Goal: Task Accomplishment & Management: Manage account settings

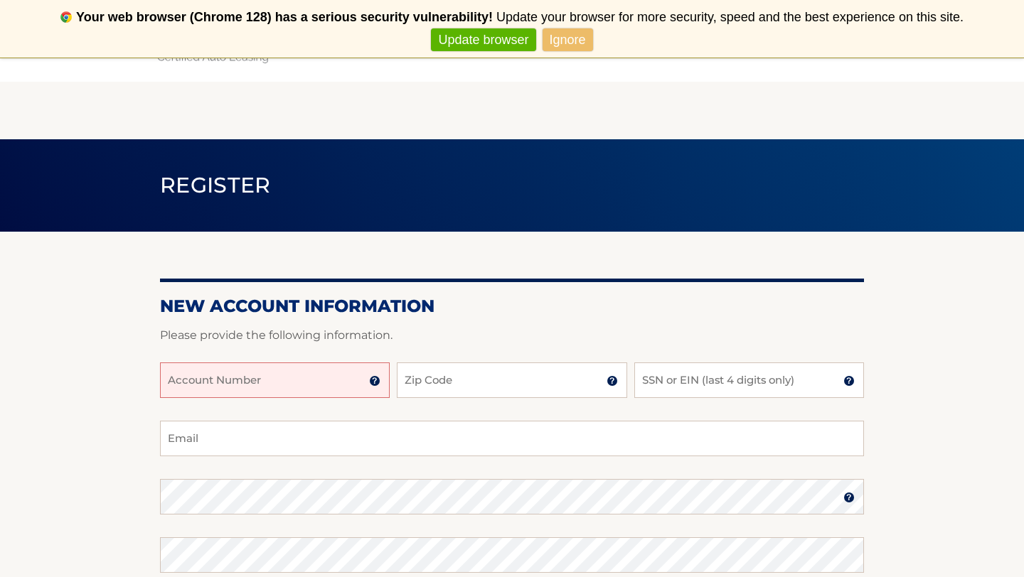
click at [215, 379] on input "Account Number" at bounding box center [275, 381] width 230 height 36
type input "44455986628"
click at [458, 381] on input "Zip Code" at bounding box center [512, 381] width 230 height 36
type input "08836"
type input "destefanoec@optonline.net"
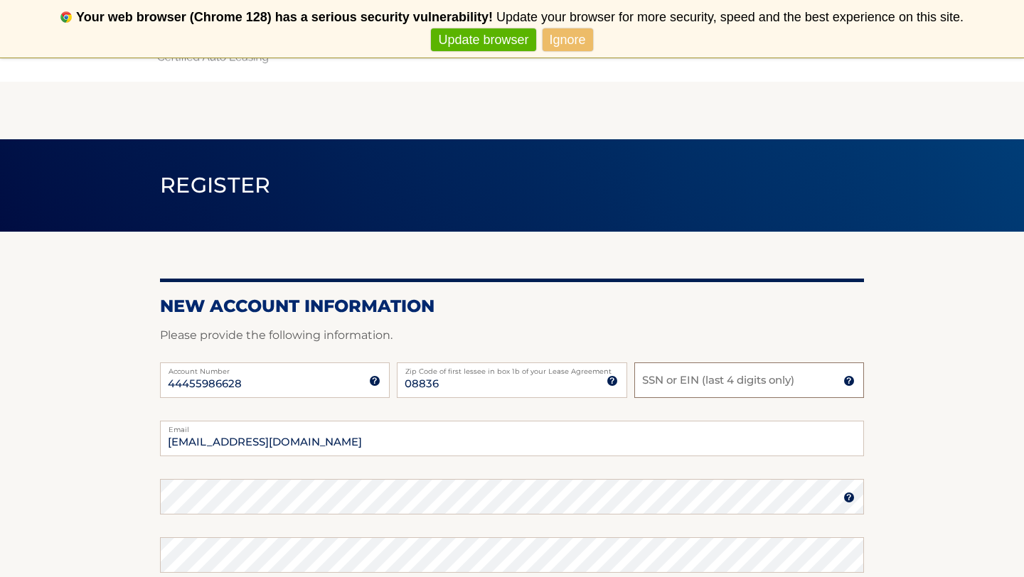
click at [665, 390] on input "SSN or EIN (last 4 digits only)" at bounding box center [749, 381] width 230 height 36
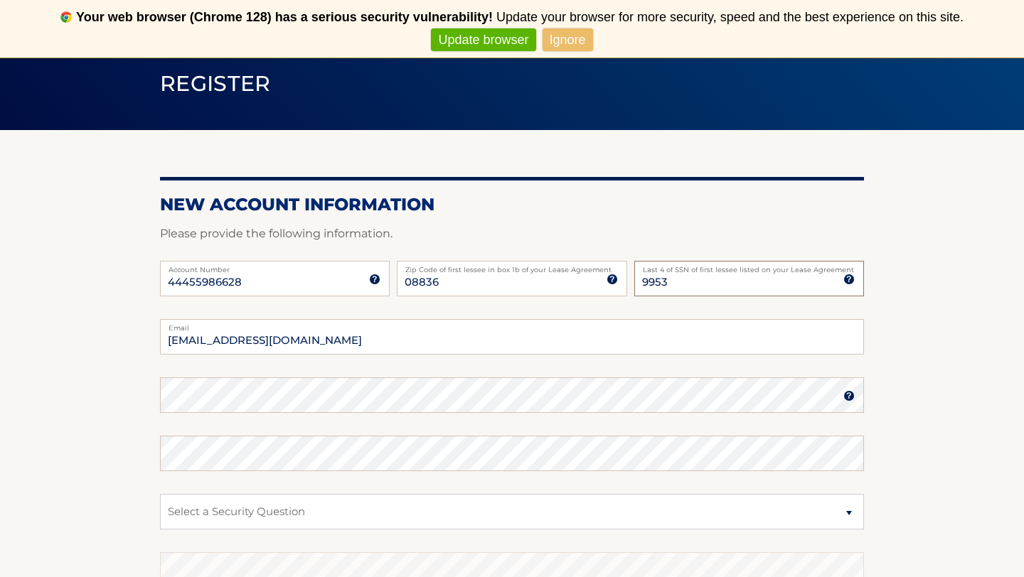
scroll to position [126, 0]
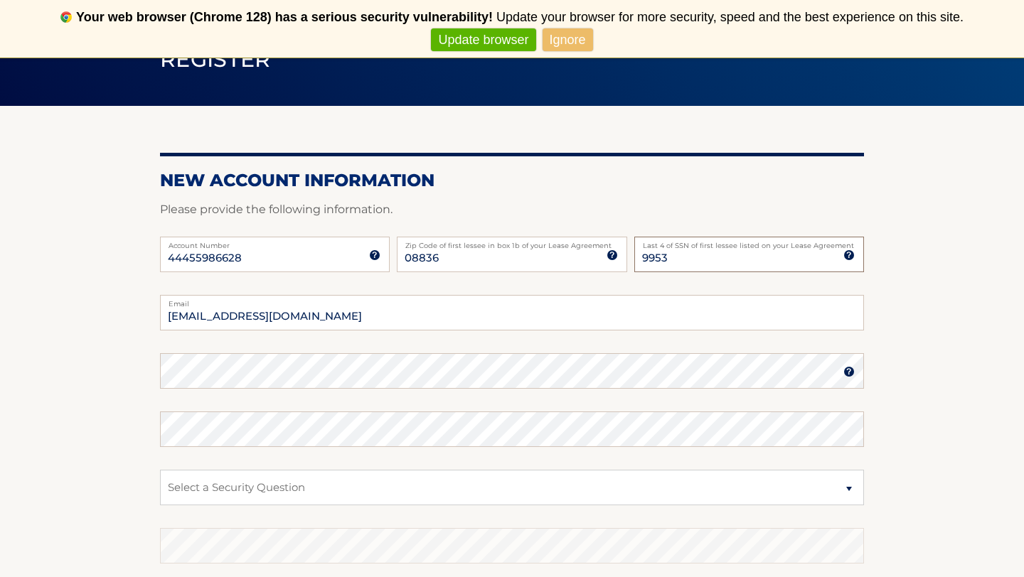
type input "9953"
click at [822, 480] on select "Select a Security Question What was the name of your elementary school? What is…" at bounding box center [512, 488] width 704 height 36
select select "1"
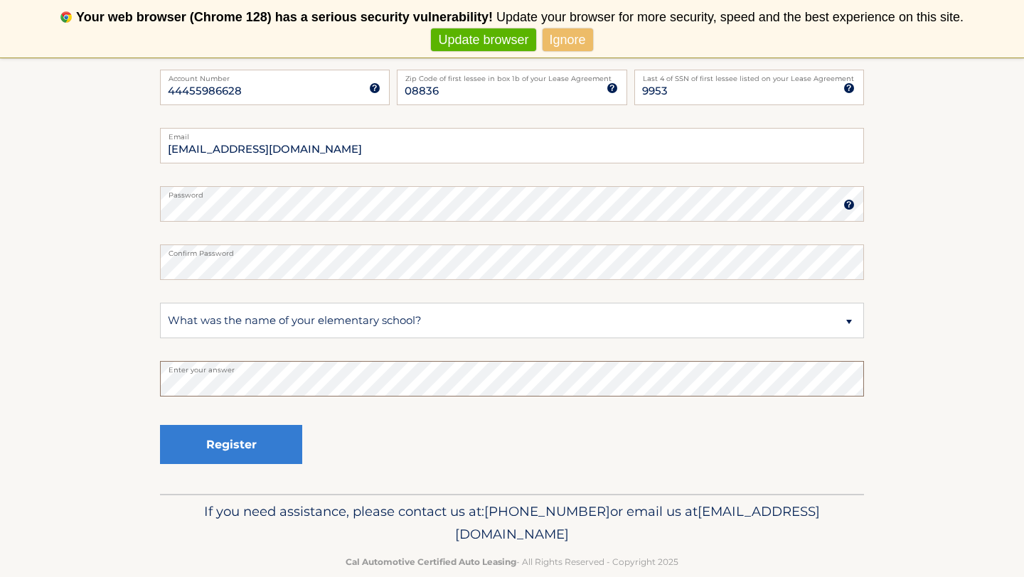
scroll to position [298, 0]
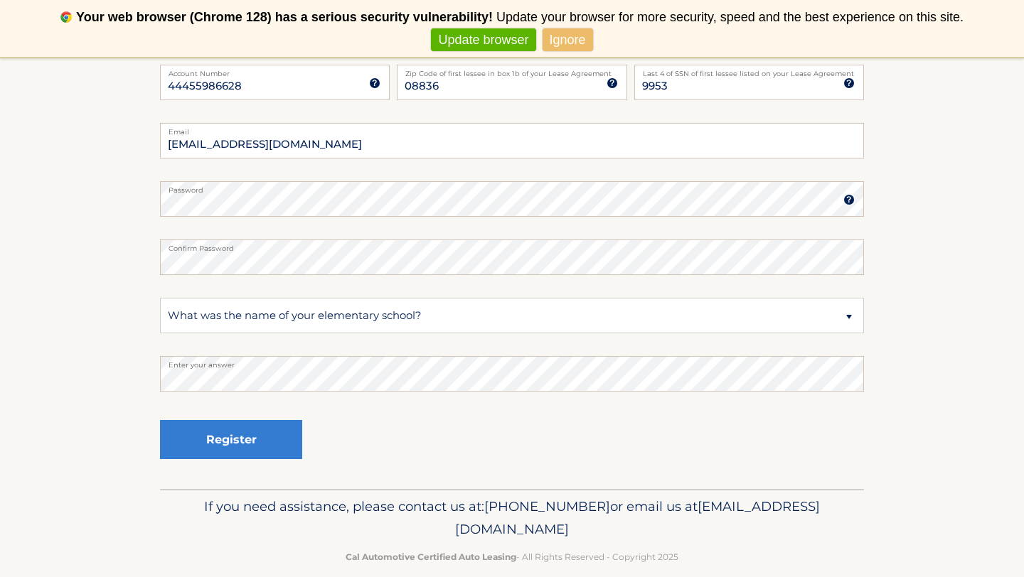
click at [849, 203] on img at bounding box center [848, 199] width 11 height 11
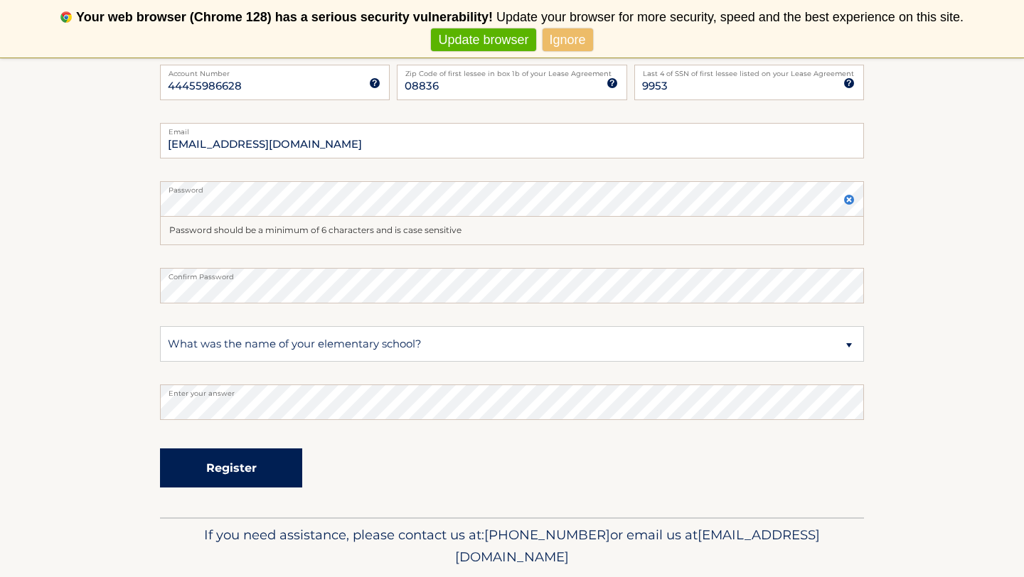
click at [252, 471] on button "Register" at bounding box center [231, 468] width 142 height 39
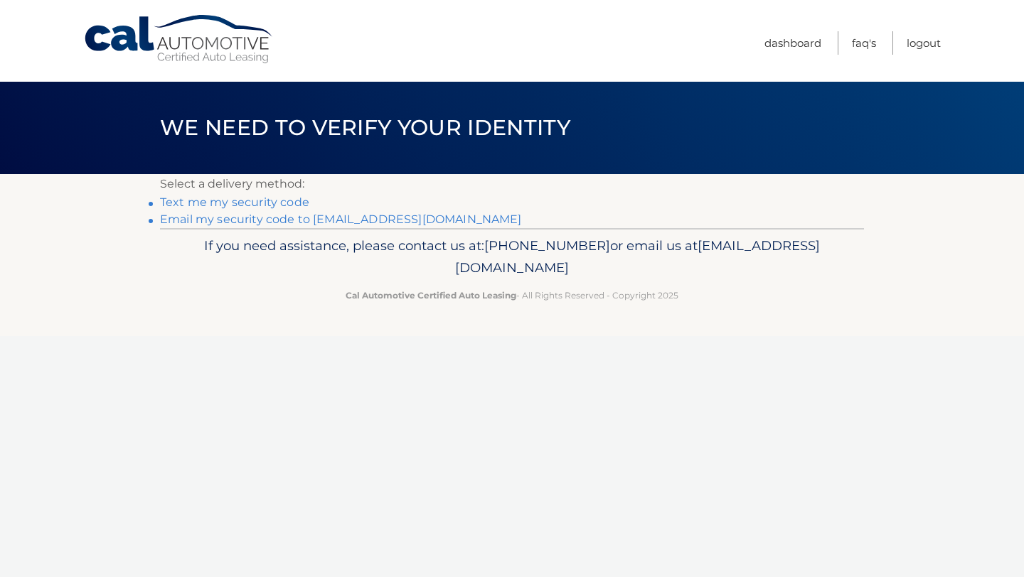
click at [199, 204] on link "Text me my security code" at bounding box center [234, 202] width 149 height 14
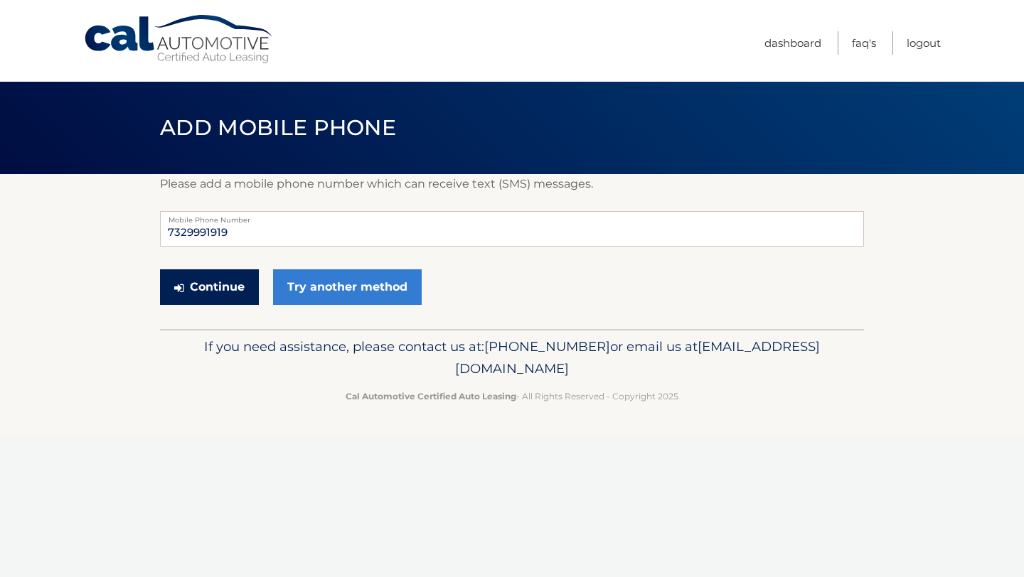
click at [217, 296] on button "Continue" at bounding box center [209, 287] width 99 height 36
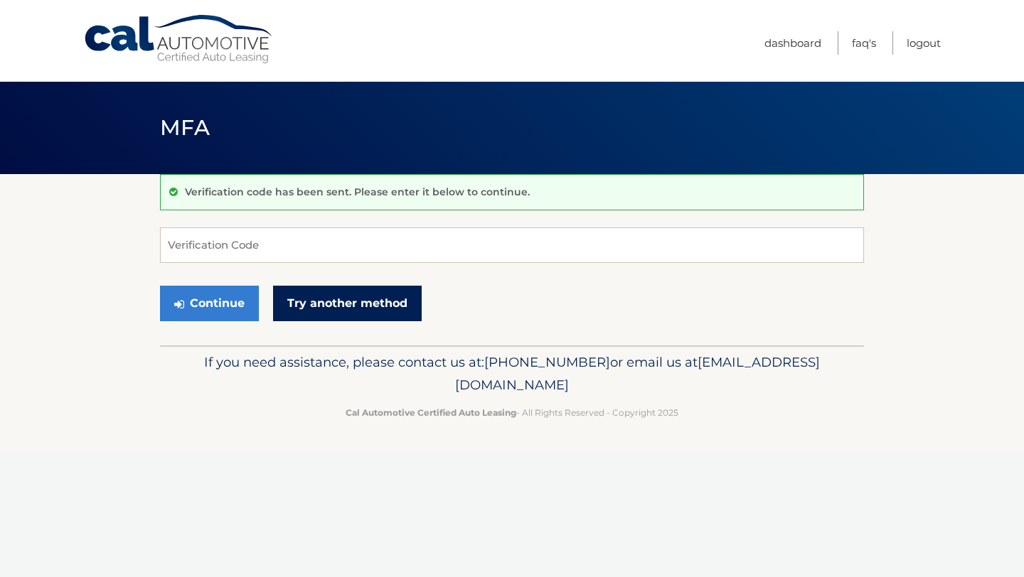
click at [346, 301] on link "Try another method" at bounding box center [347, 304] width 149 height 36
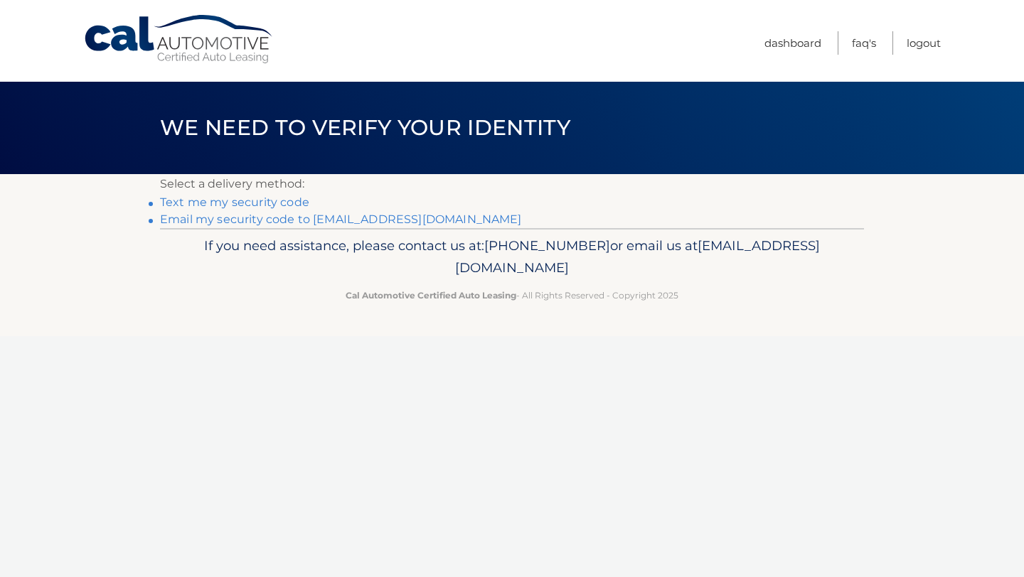
click at [240, 200] on link "Text me my security code" at bounding box center [234, 202] width 149 height 14
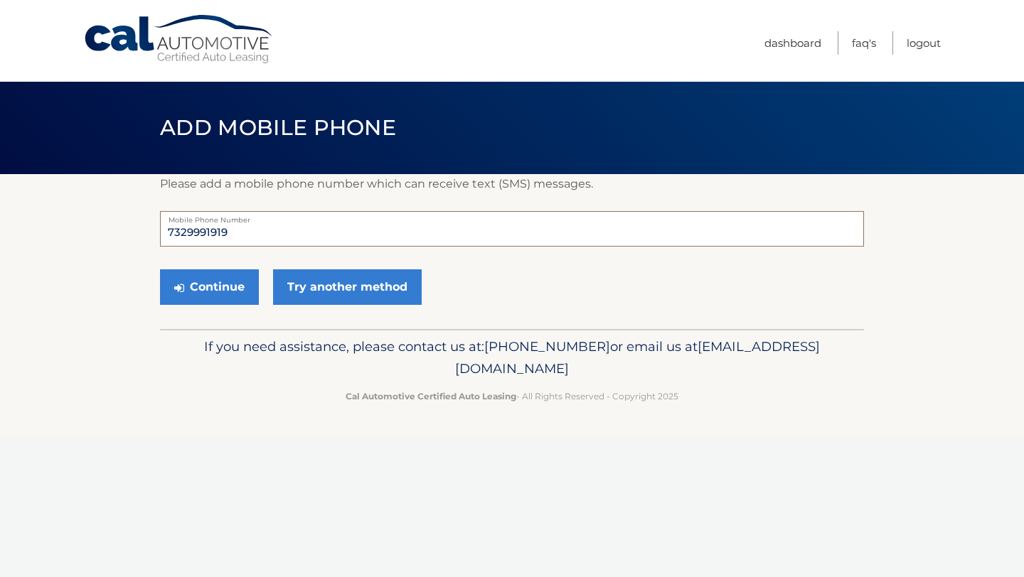
click at [250, 234] on input "7329991919" at bounding box center [512, 229] width 704 height 36
type input "7329981919"
click at [214, 289] on button "Continue" at bounding box center [209, 287] width 99 height 36
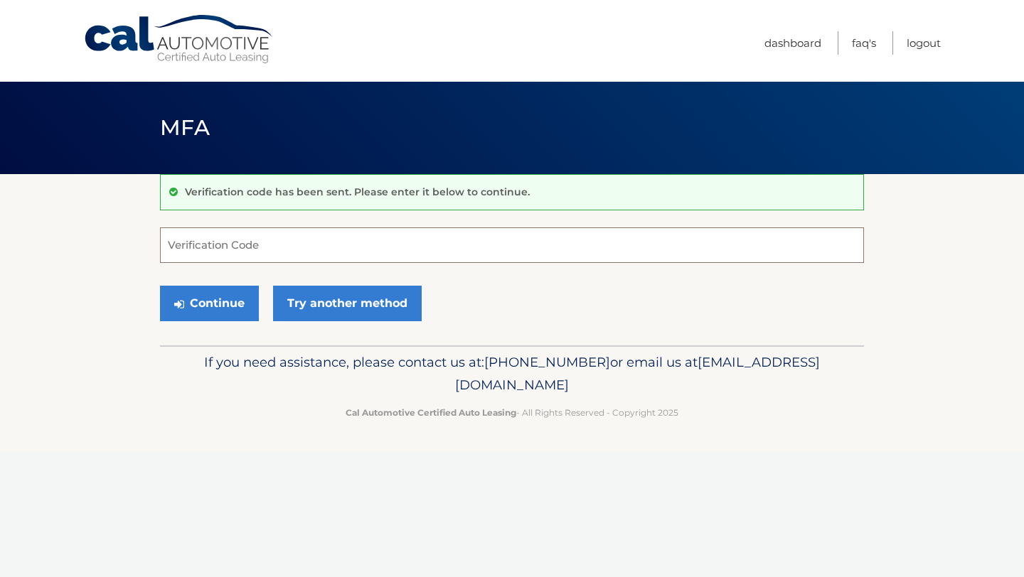
click at [280, 241] on input "Verification Code" at bounding box center [512, 245] width 704 height 36
type input "876089"
click at [223, 309] on button "Continue" at bounding box center [209, 304] width 99 height 36
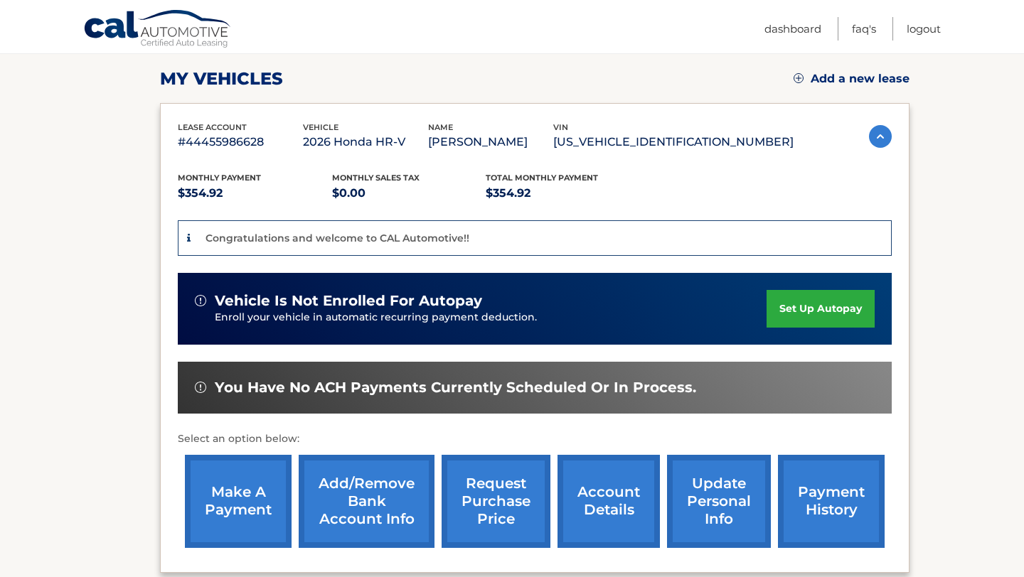
scroll to position [200, 0]
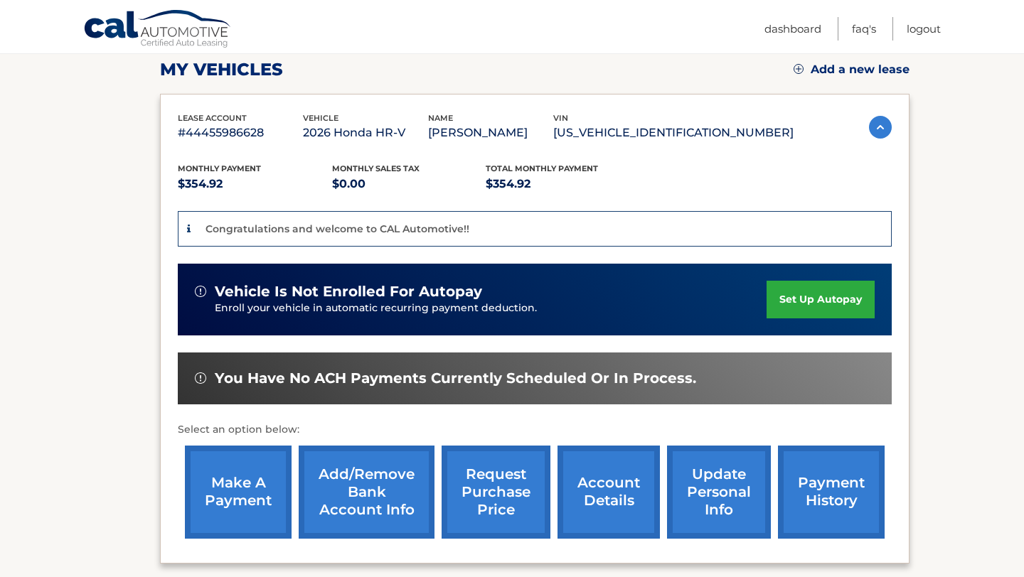
click at [828, 299] on link "set up autopay" at bounding box center [820, 300] width 108 height 38
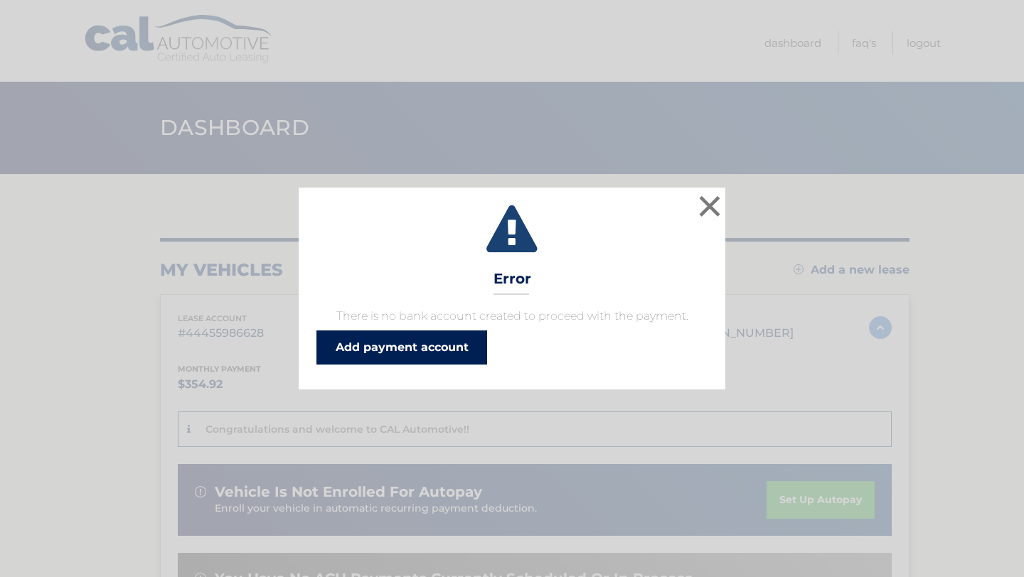
click at [439, 354] on link "Add payment account" at bounding box center [401, 348] width 171 height 34
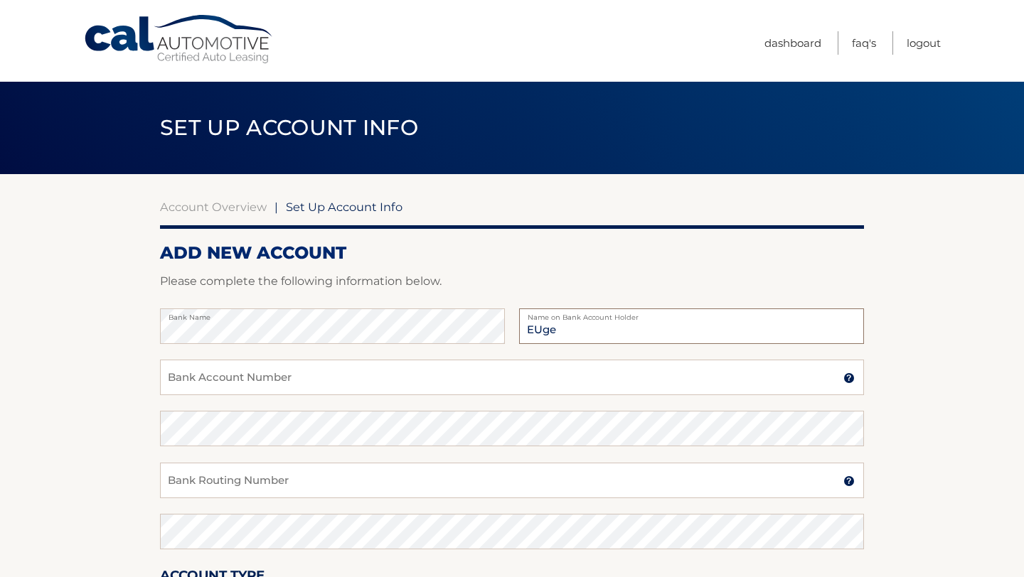
type input "Eugene DeStefano"
click at [329, 385] on input "Bank Account Number" at bounding box center [512, 378] width 704 height 36
click at [849, 379] on img at bounding box center [848, 377] width 11 height 11
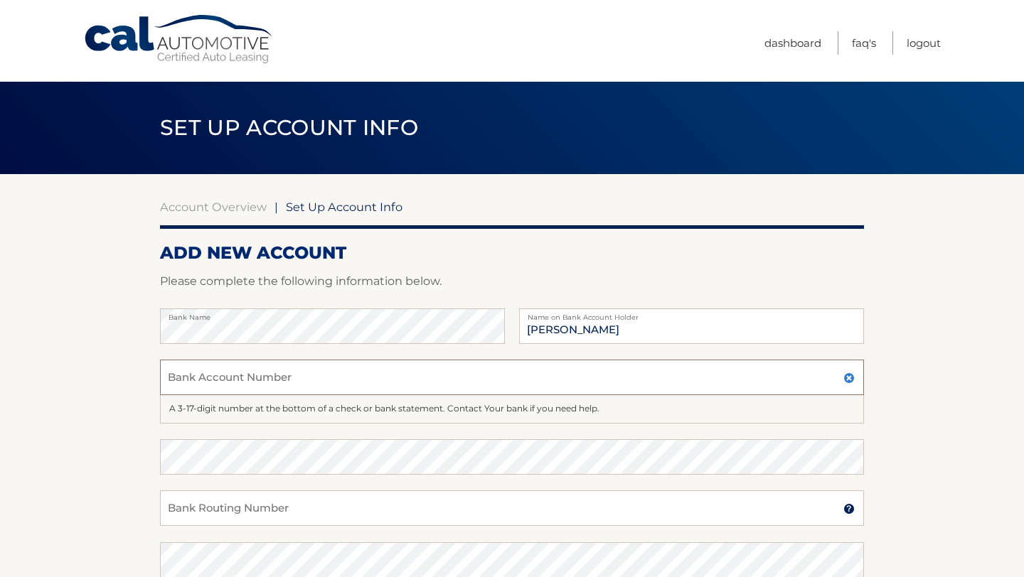
click at [459, 377] on input "Bank Account Number" at bounding box center [512, 378] width 704 height 36
type input "0"
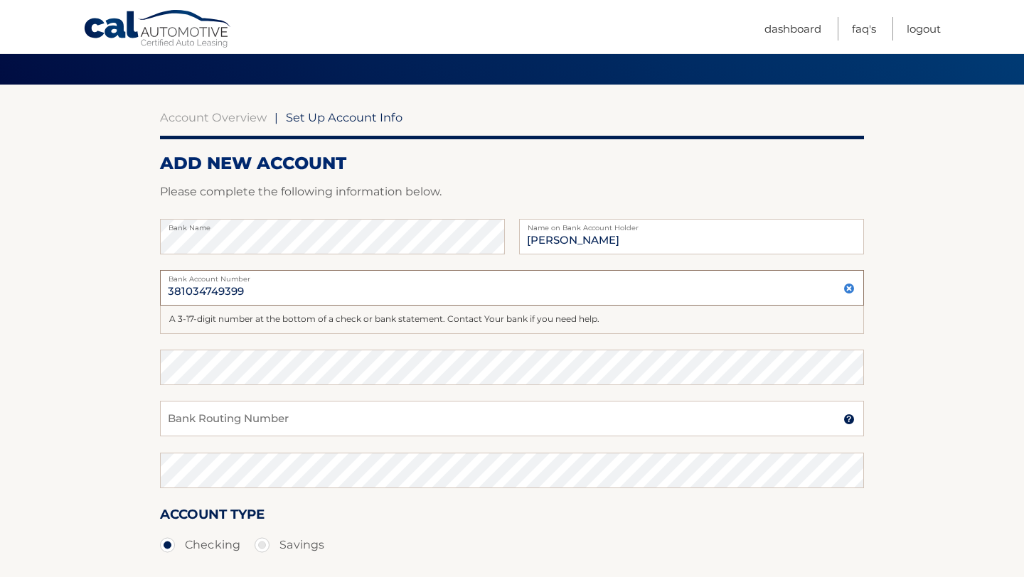
scroll to position [114, 0]
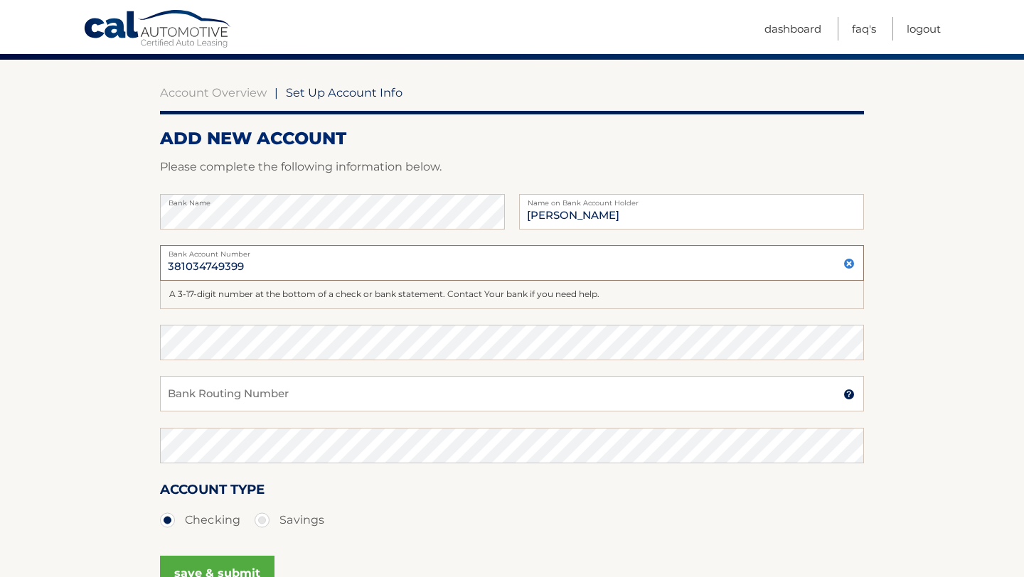
type input "381034749399"
click at [318, 395] on input "Bank Routing Number" at bounding box center [512, 394] width 704 height 36
type input "021200339"
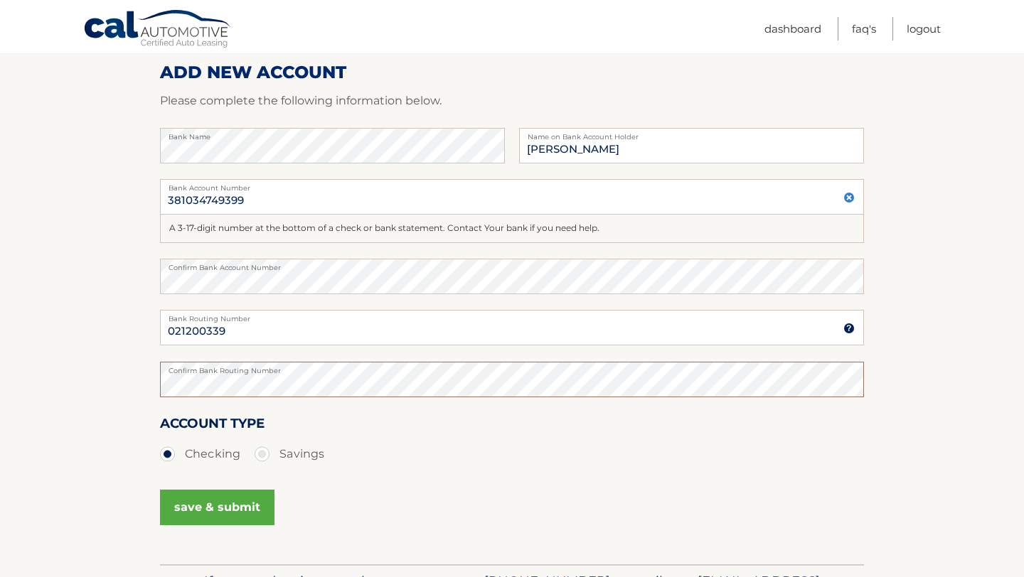
scroll to position [276, 0]
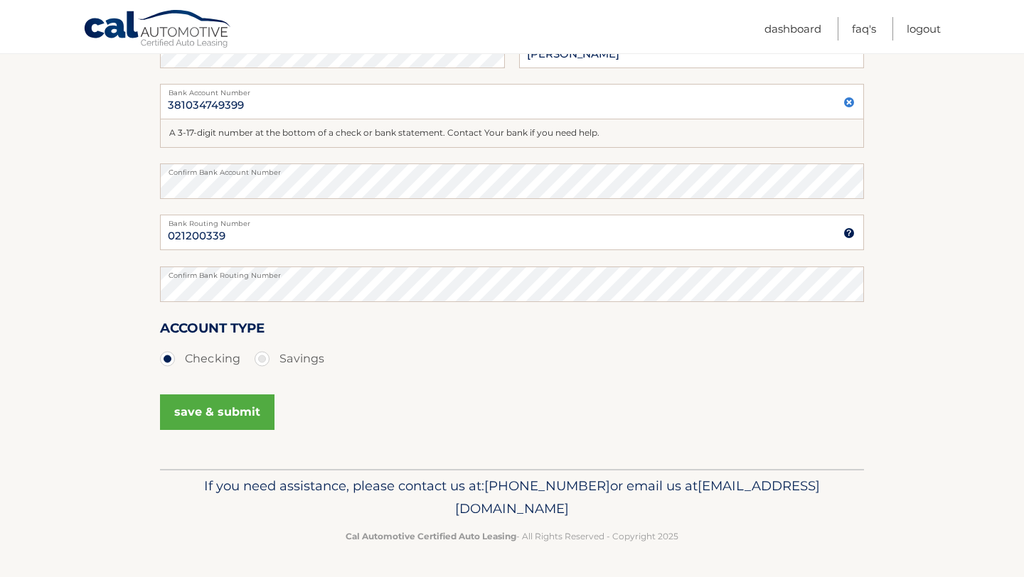
click at [213, 414] on button "save & submit" at bounding box center [217, 412] width 114 height 36
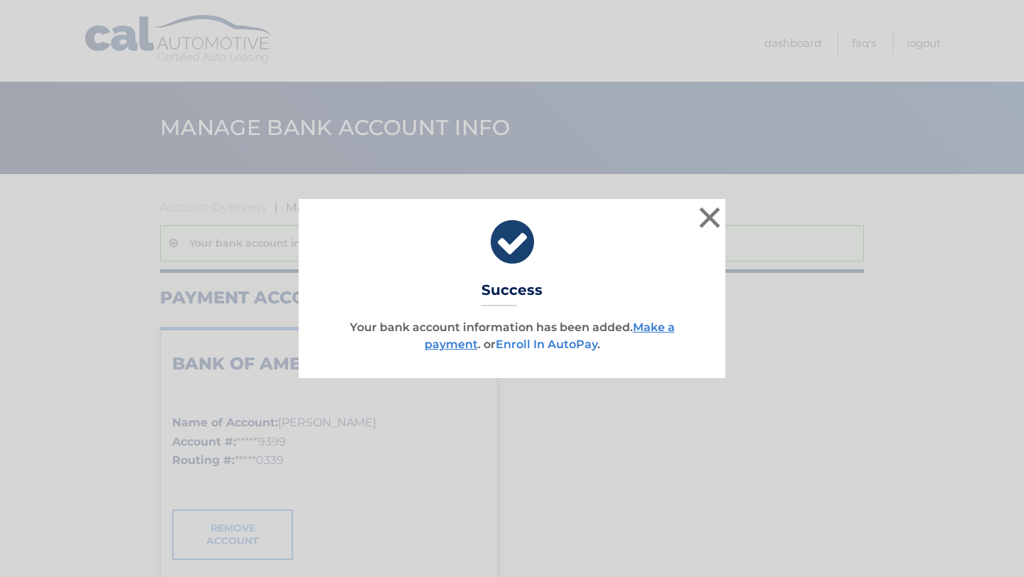
click at [560, 348] on link "Enroll In AutoPay" at bounding box center [546, 345] width 102 height 14
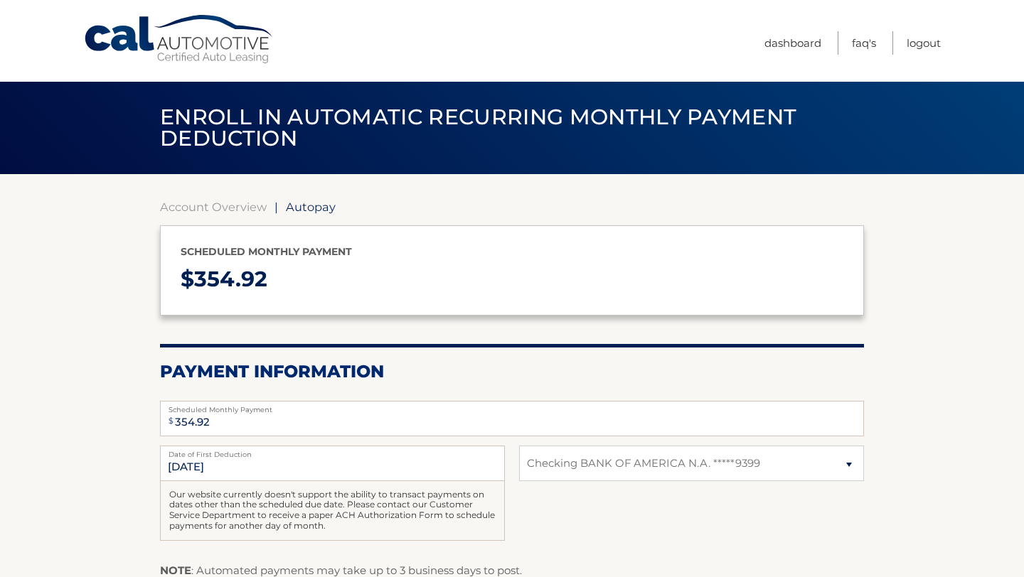
select select "MzgyMDdlNTUtZmUwMC00MjJmLTk1YTktMzFkOGFlNTY1YjUw"
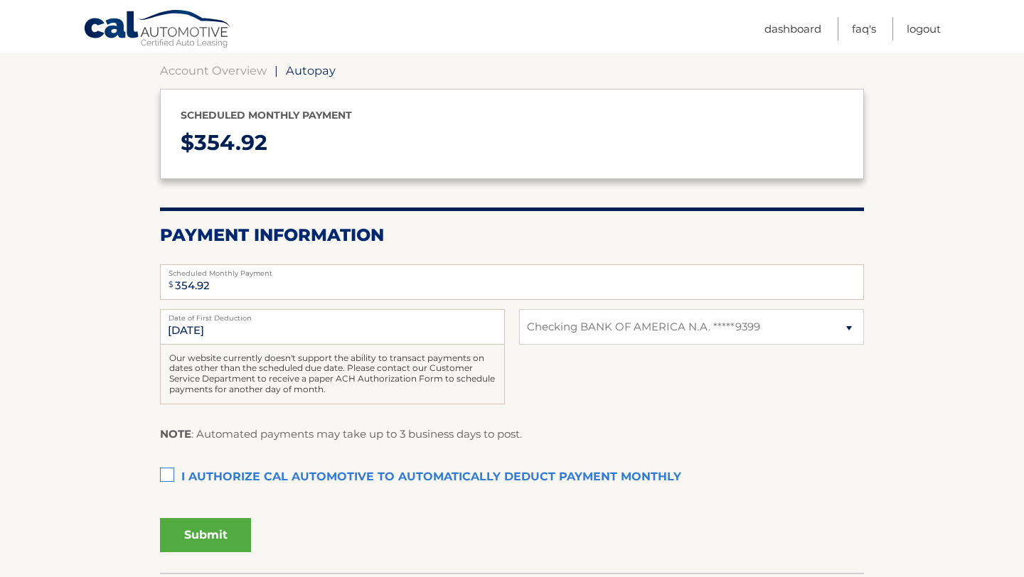
scroll to position [162, 0]
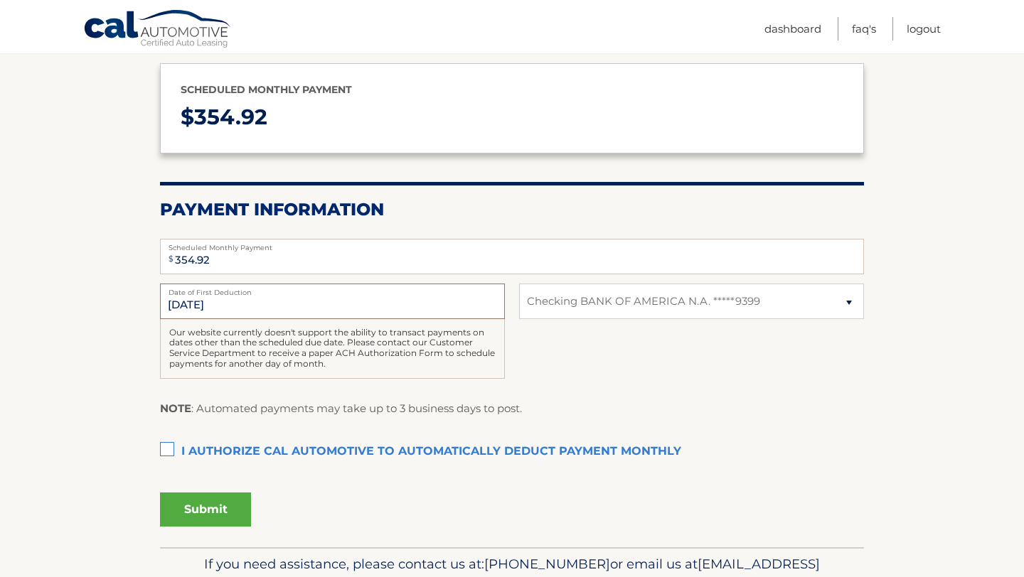
click at [289, 313] on input "9/1/2025" at bounding box center [332, 302] width 345 height 36
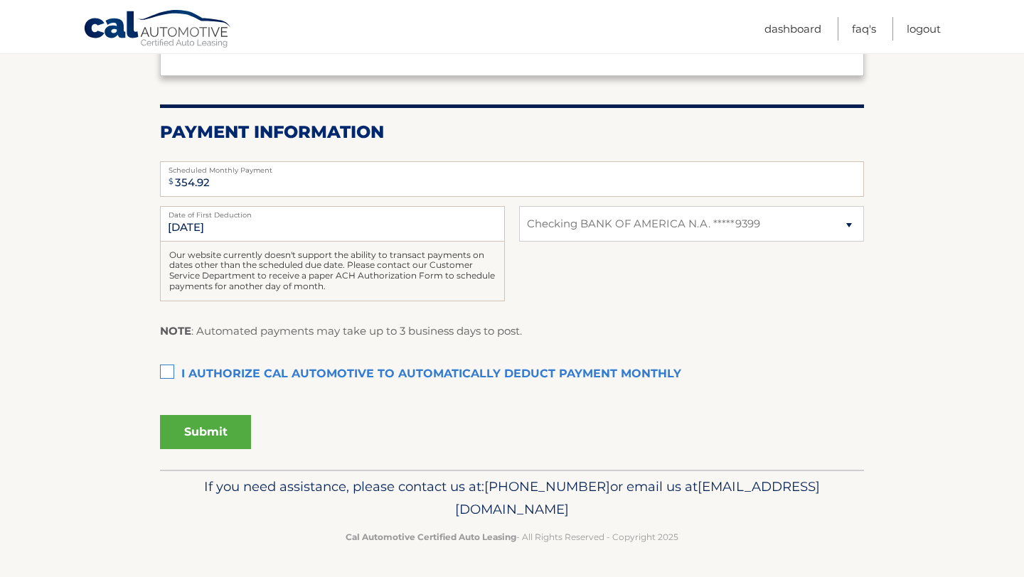
click at [168, 374] on label "I authorize cal automotive to automatically deduct payment monthly This checkbo…" at bounding box center [512, 374] width 704 height 28
click at [0, 0] on input "I authorize cal automotive to automatically deduct payment monthly This checkbo…" at bounding box center [0, 0] width 0 height 0
click at [210, 431] on button "Submit" at bounding box center [205, 432] width 91 height 34
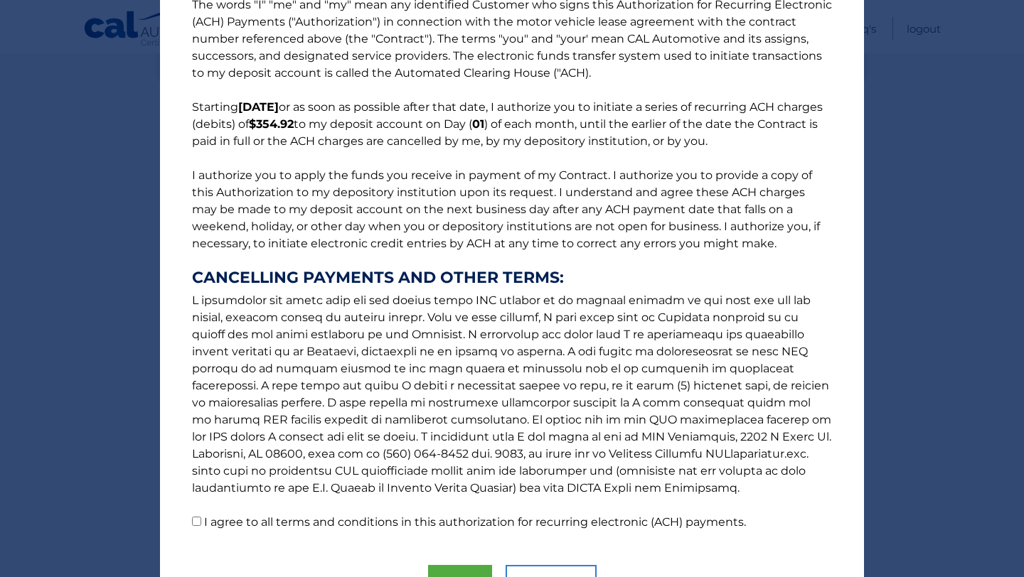
scroll to position [112, 0]
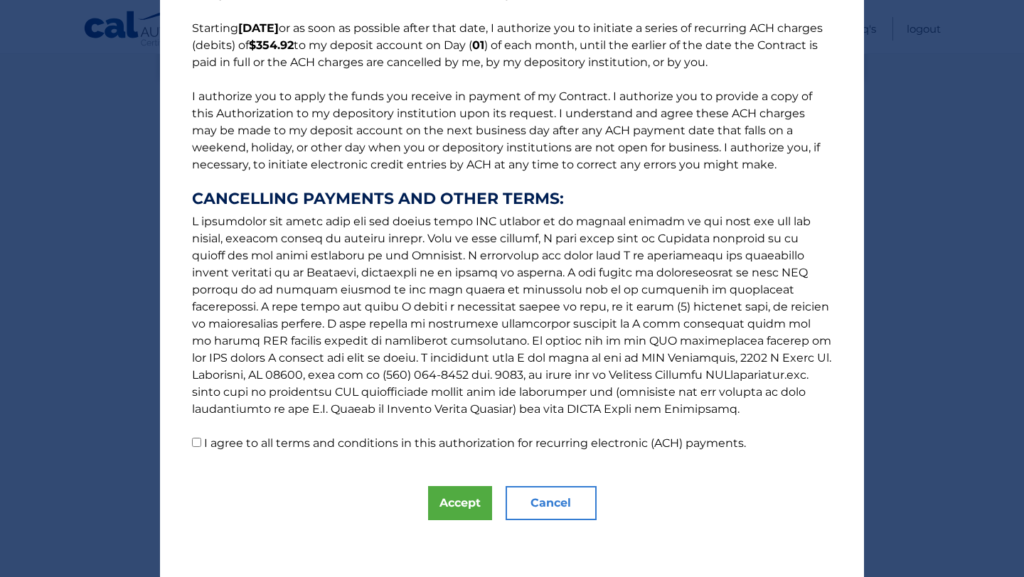
click at [198, 441] on input "I agree to all terms and conditions in this authorization for recurring electro…" at bounding box center [196, 442] width 9 height 9
checkbox input "true"
click at [465, 502] on button "Accept" at bounding box center [460, 503] width 64 height 34
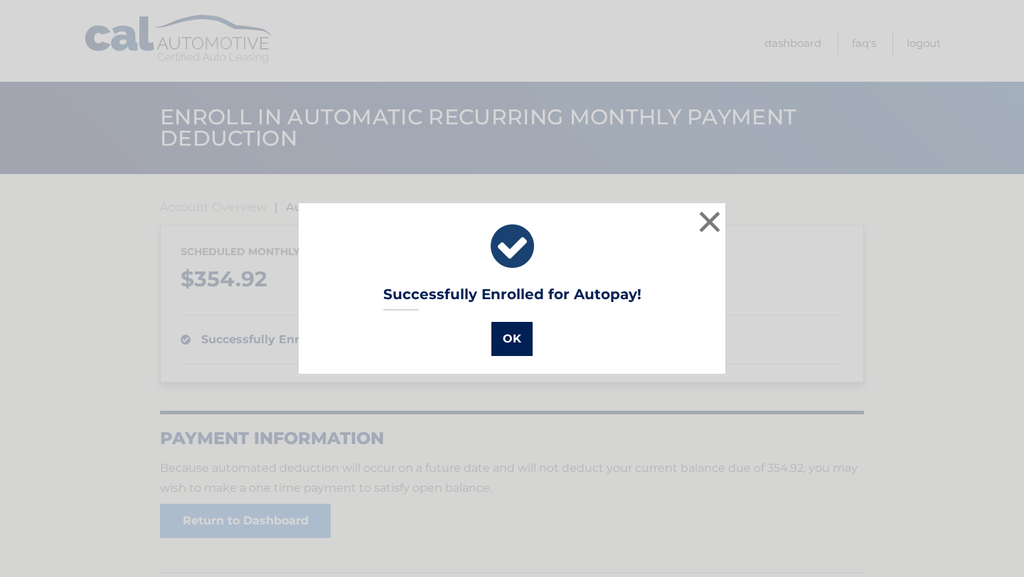
click at [515, 344] on button "OK" at bounding box center [511, 339] width 41 height 34
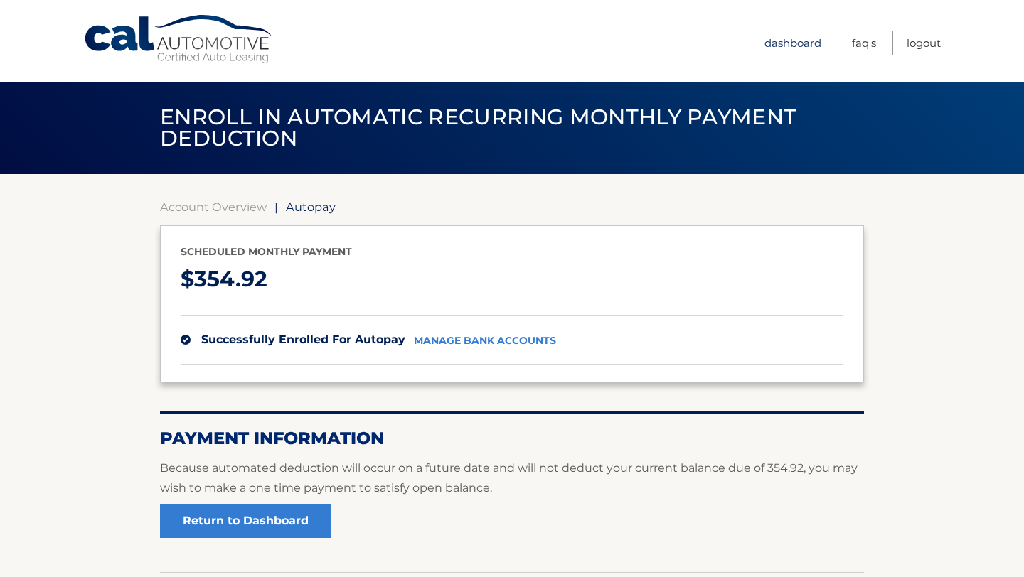
click at [799, 43] on link "Dashboard" at bounding box center [792, 42] width 57 height 23
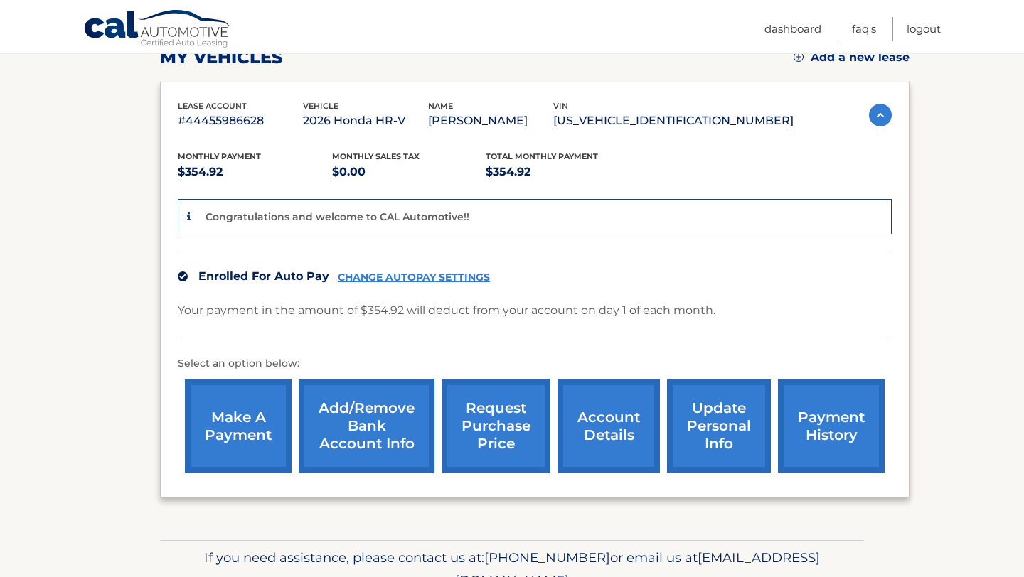
scroll to position [213, 0]
click at [732, 431] on link "update personal info" at bounding box center [719, 425] width 104 height 93
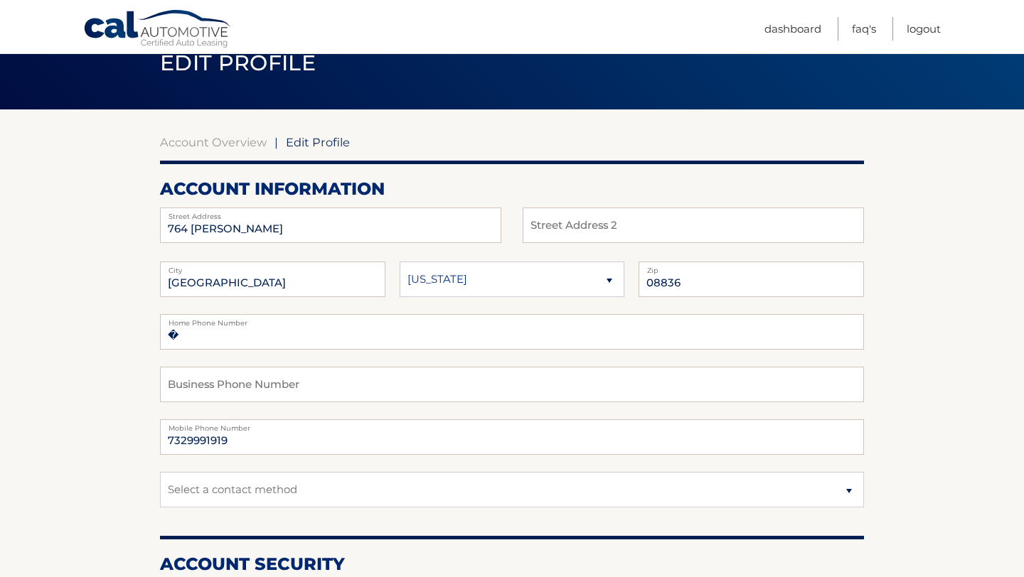
scroll to position [120, 0]
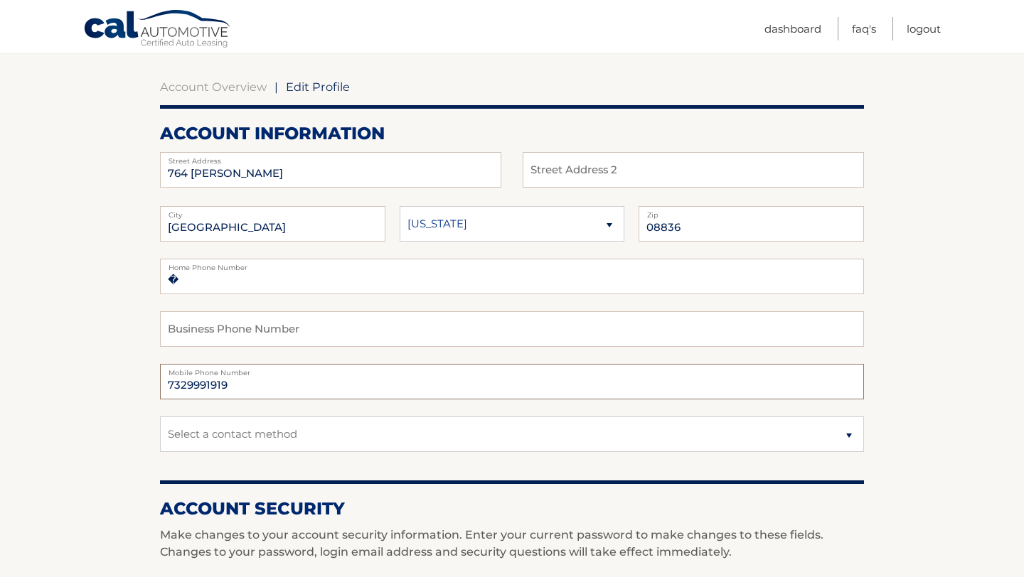
click at [313, 387] on input "7329991919" at bounding box center [512, 382] width 704 height 36
type input "7329981919"
type input "[STREET_ADDRESS][PERSON_NAME]"
type input "Martinsville"
type input "7329981919"
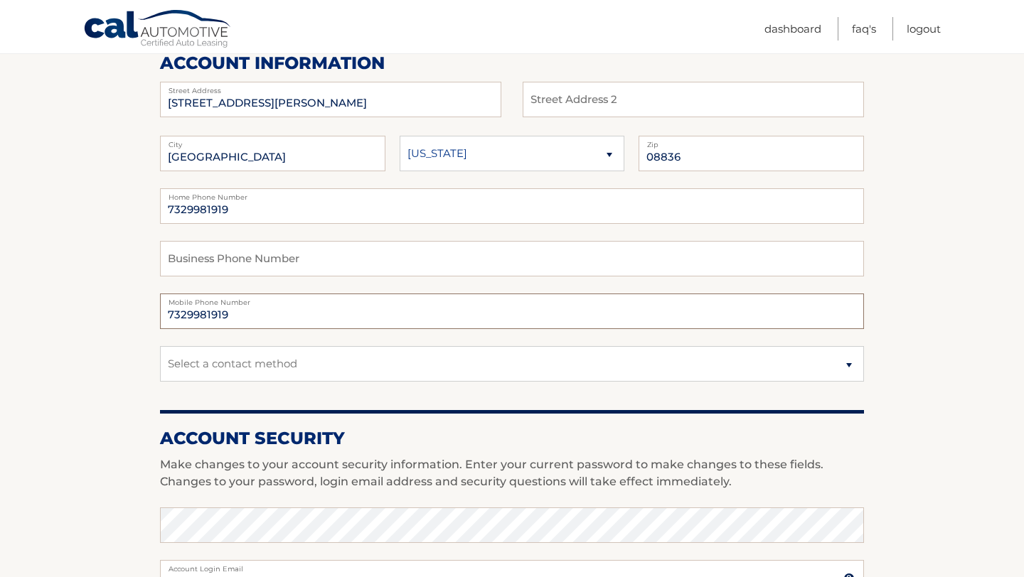
scroll to position [193, 0]
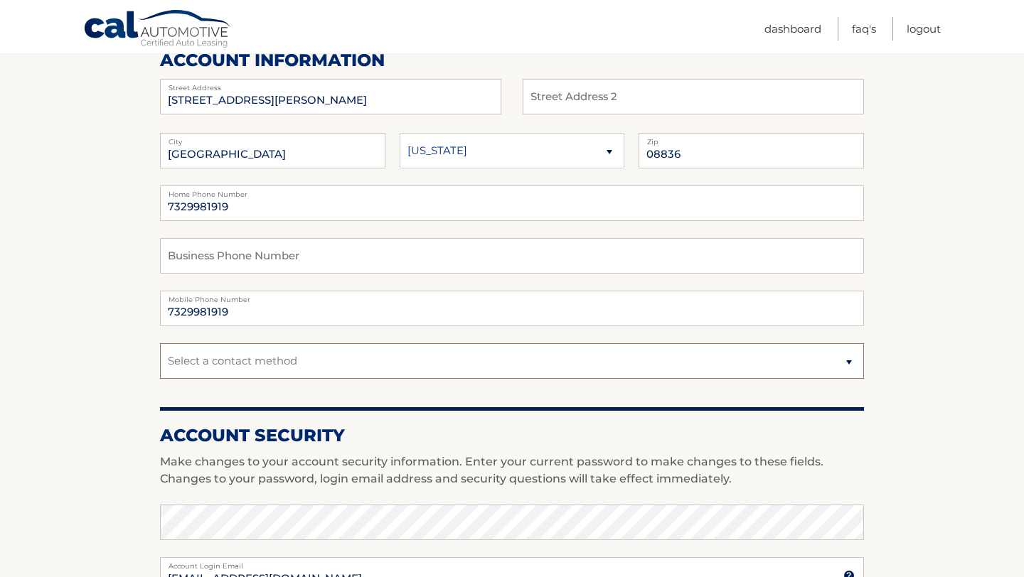
click at [842, 365] on select "Select a contact method Mobile Home" at bounding box center [512, 361] width 704 height 36
select select "1"
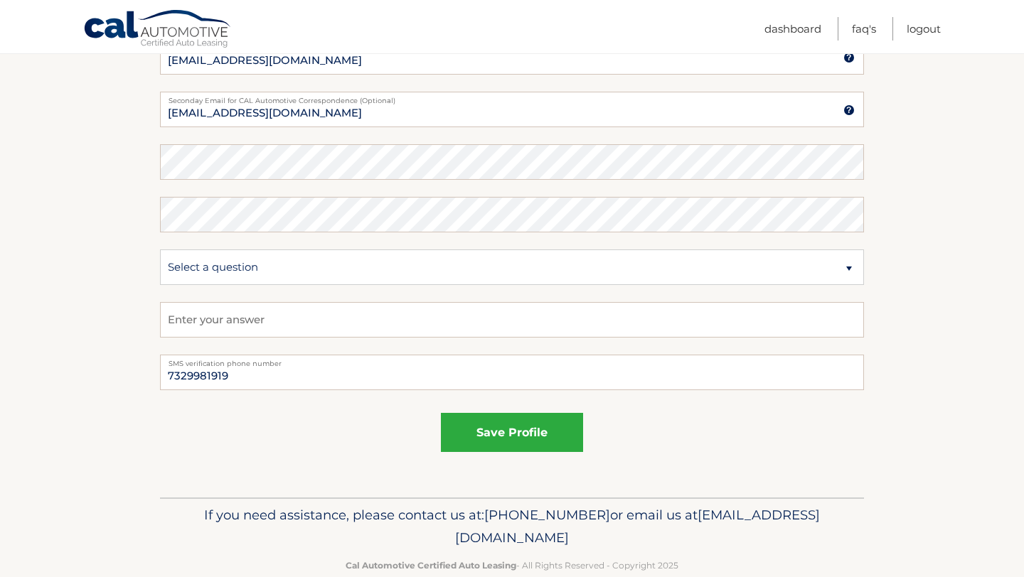
scroll to position [712, 0]
click at [512, 434] on button "save profile" at bounding box center [512, 431] width 142 height 39
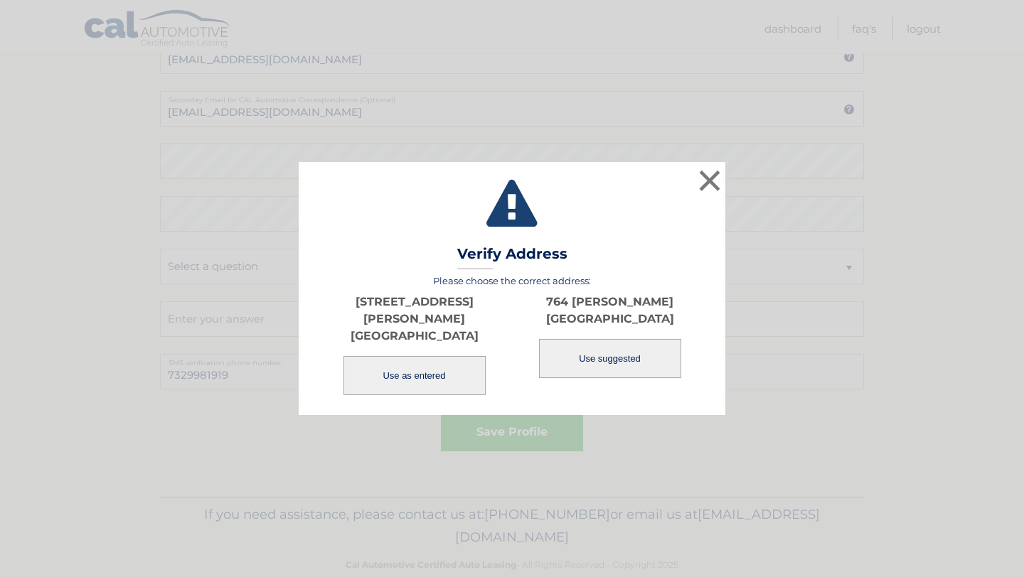
click at [623, 369] on button "Use suggested" at bounding box center [610, 358] width 142 height 39
type input "764 PETERS LN"
type input "MARTINSVILLE"
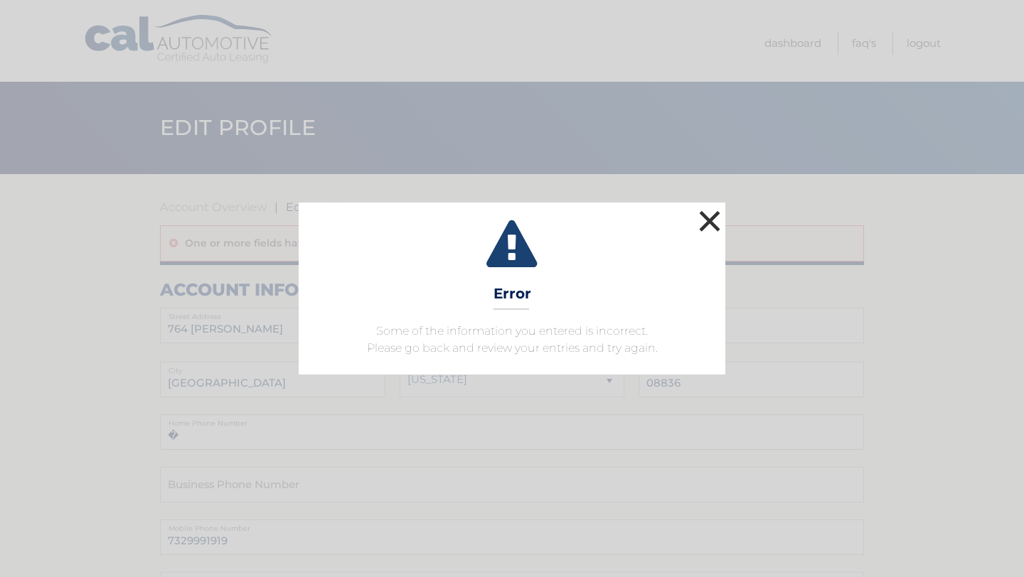
click at [706, 220] on button "×" at bounding box center [709, 221] width 28 height 28
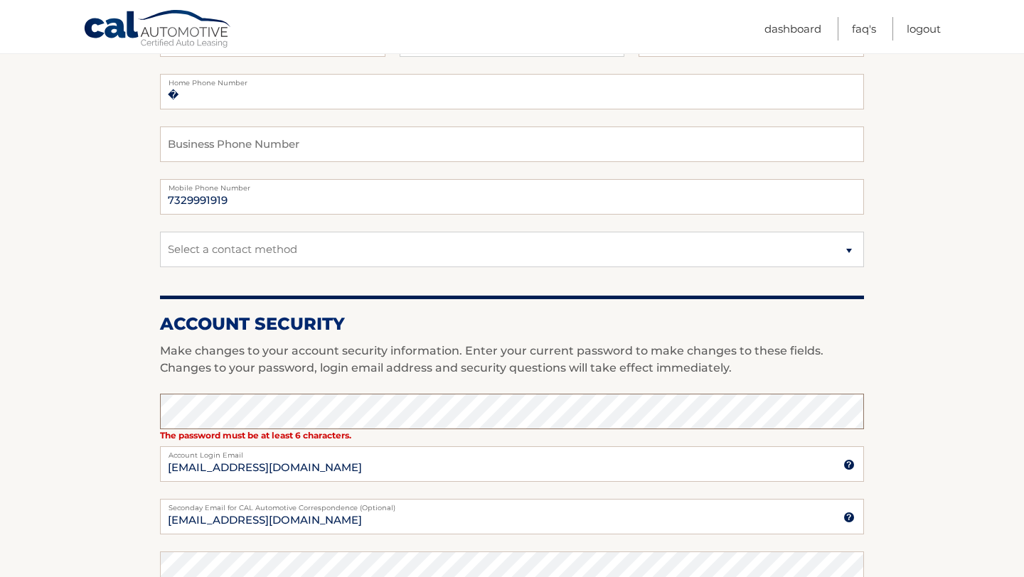
scroll to position [346, 0]
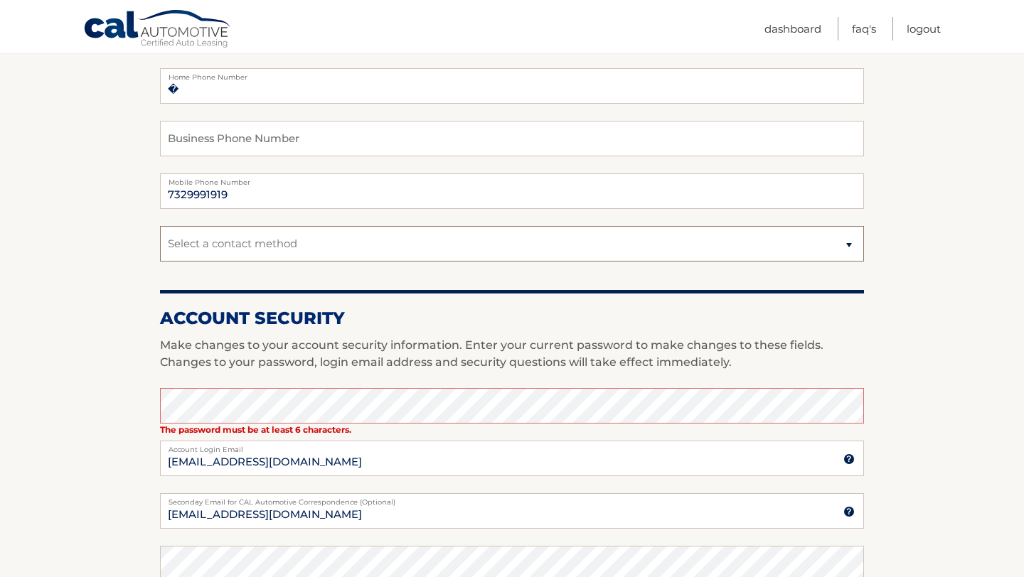
click at [503, 240] on select "Select a contact method Mobile Home" at bounding box center [512, 244] width 704 height 36
select select "1"
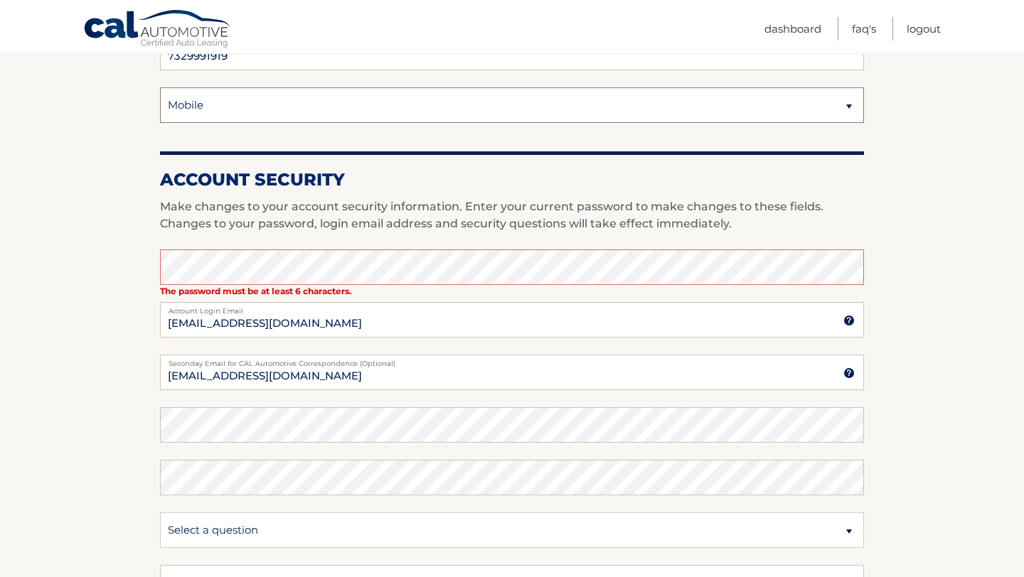
scroll to position [505, 0]
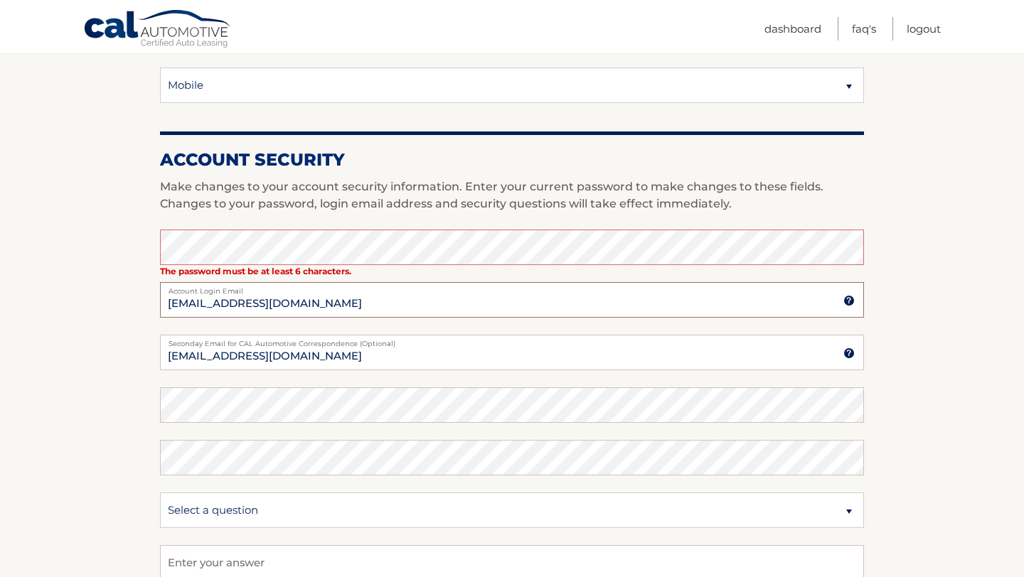
click at [586, 312] on input "destefanoec@optonline.net" at bounding box center [512, 300] width 704 height 36
click at [87, 248] on section "Account Overview | Edit Profile One or more fields have an error. account infor…" at bounding box center [512, 204] width 1024 height 1071
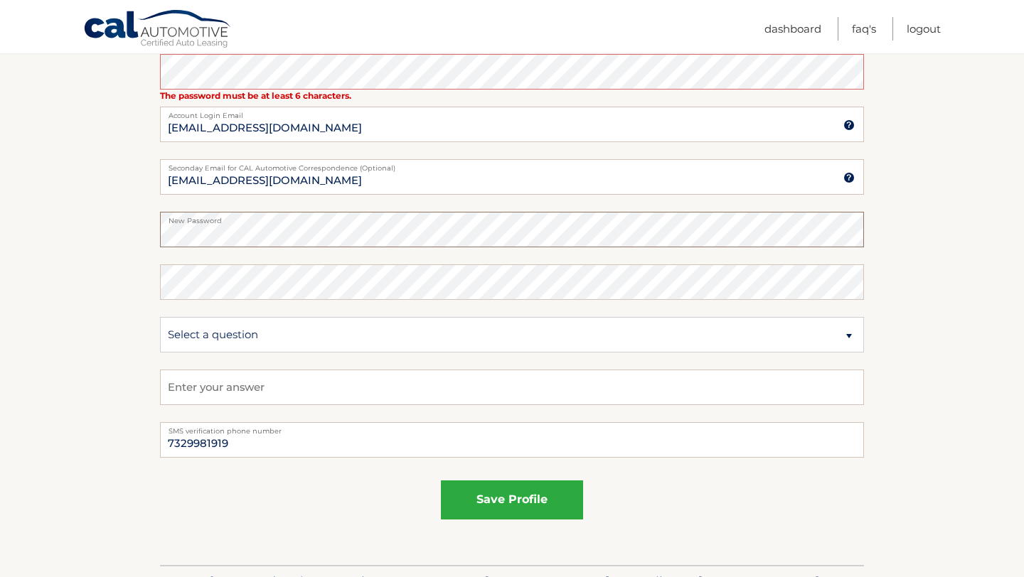
scroll to position [681, 0]
click at [468, 493] on button "save profile" at bounding box center [512, 499] width 142 height 39
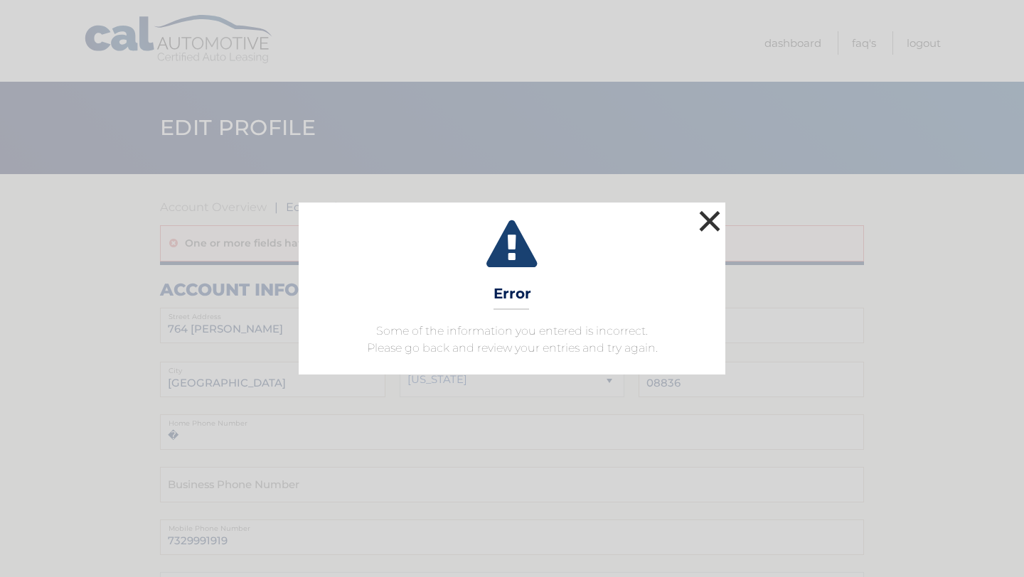
click at [714, 224] on button "×" at bounding box center [709, 221] width 28 height 28
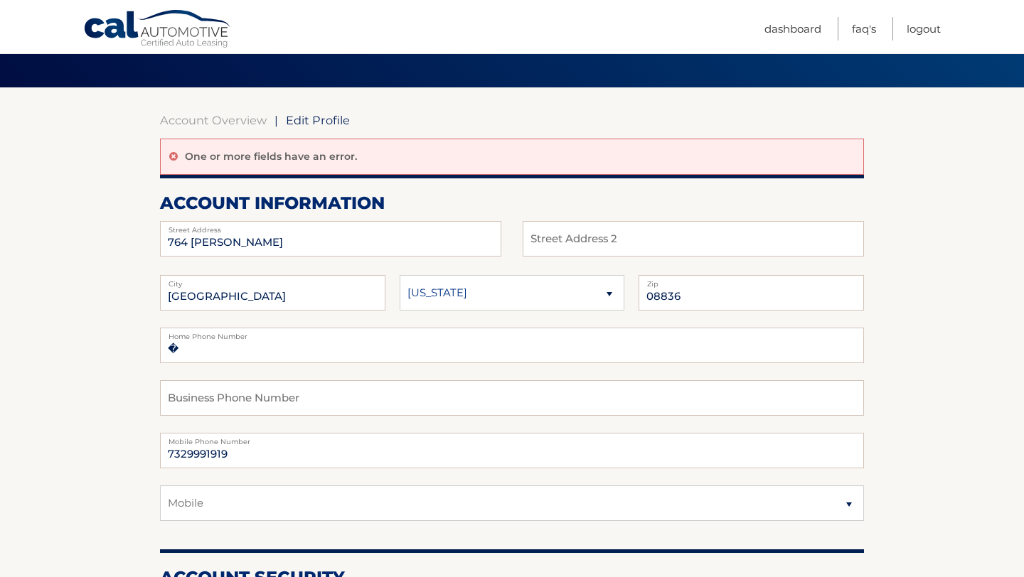
scroll to position [103, 0]
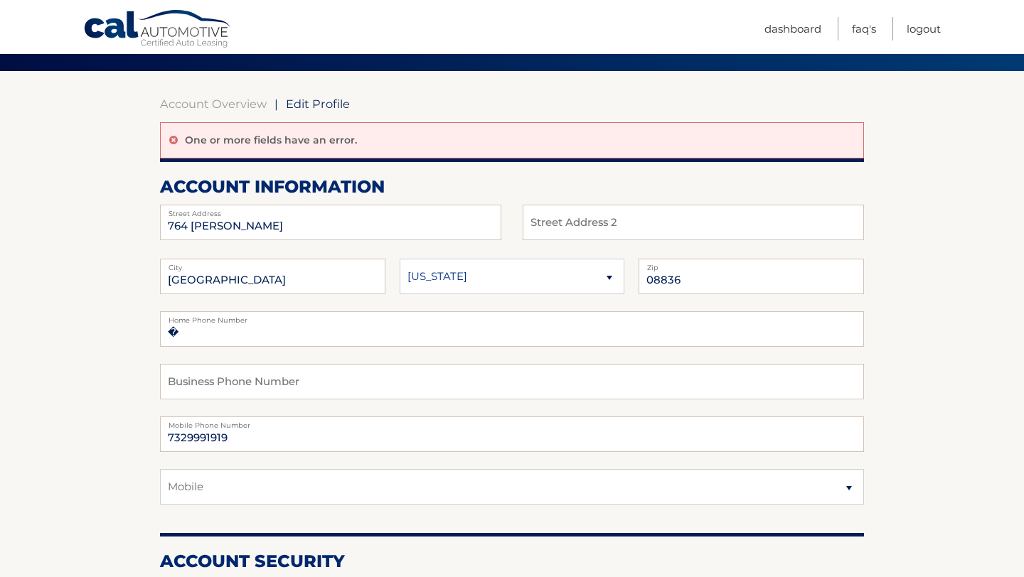
click at [394, 213] on label "Street Address" at bounding box center [330, 210] width 341 height 11
click at [262, 224] on input "764 PETERS LN" at bounding box center [330, 223] width 341 height 36
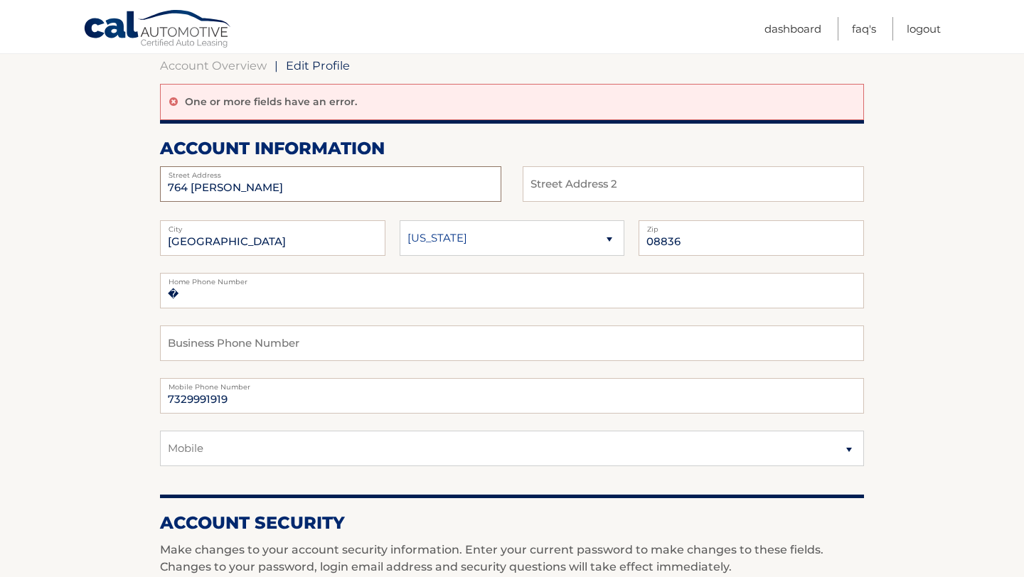
scroll to position [144, 0]
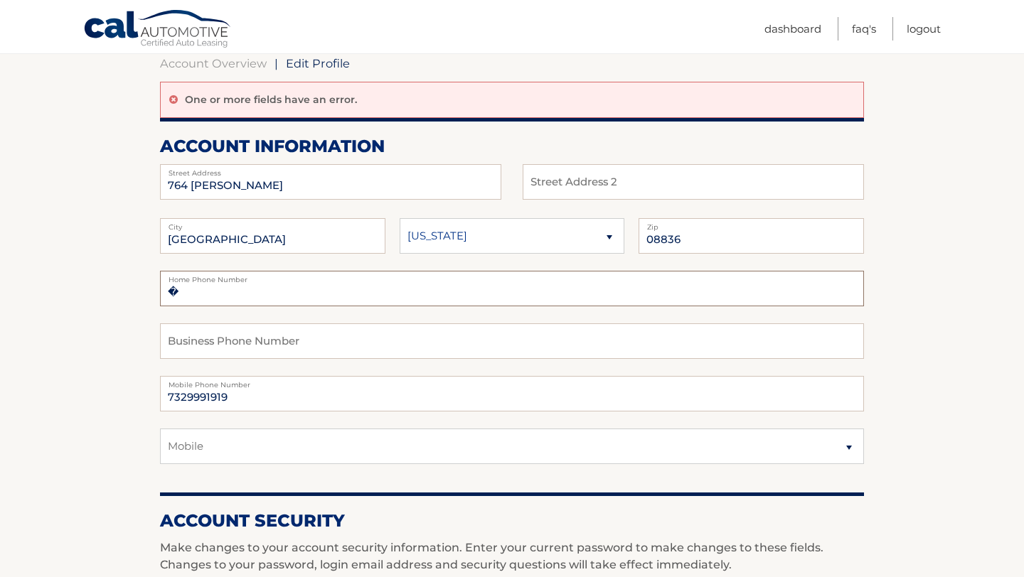
click at [567, 288] on input "�" at bounding box center [512, 289] width 704 height 36
click at [544, 353] on input "text" at bounding box center [512, 341] width 704 height 36
drag, startPoint x: 372, startPoint y: 289, endPoint x: 194, endPoint y: 297, distance: 178.6
click at [194, 297] on input "�7329981919" at bounding box center [512, 289] width 704 height 36
type input "�"
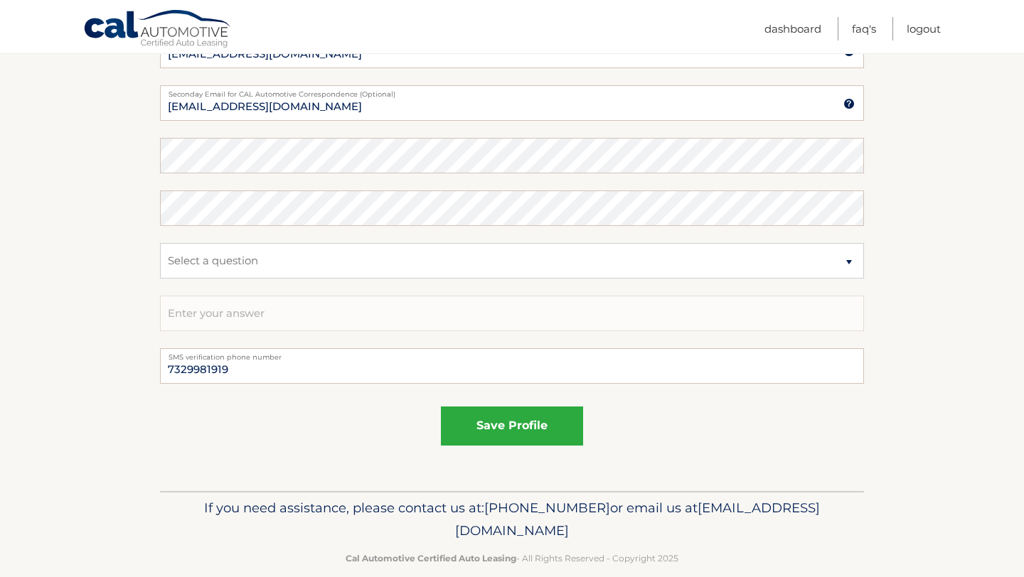
scroll to position [761, 0]
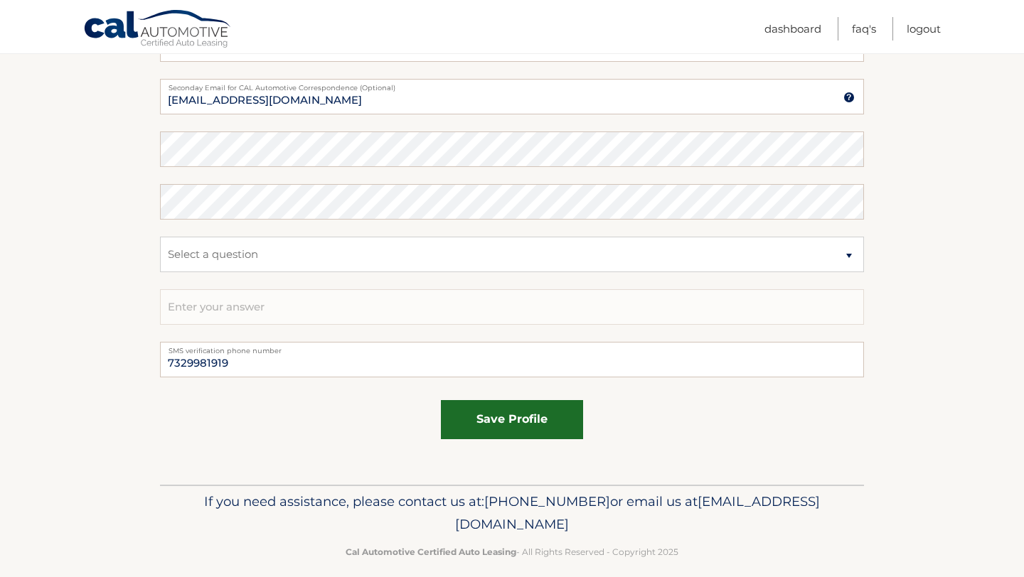
click at [518, 419] on button "save profile" at bounding box center [512, 419] width 142 height 39
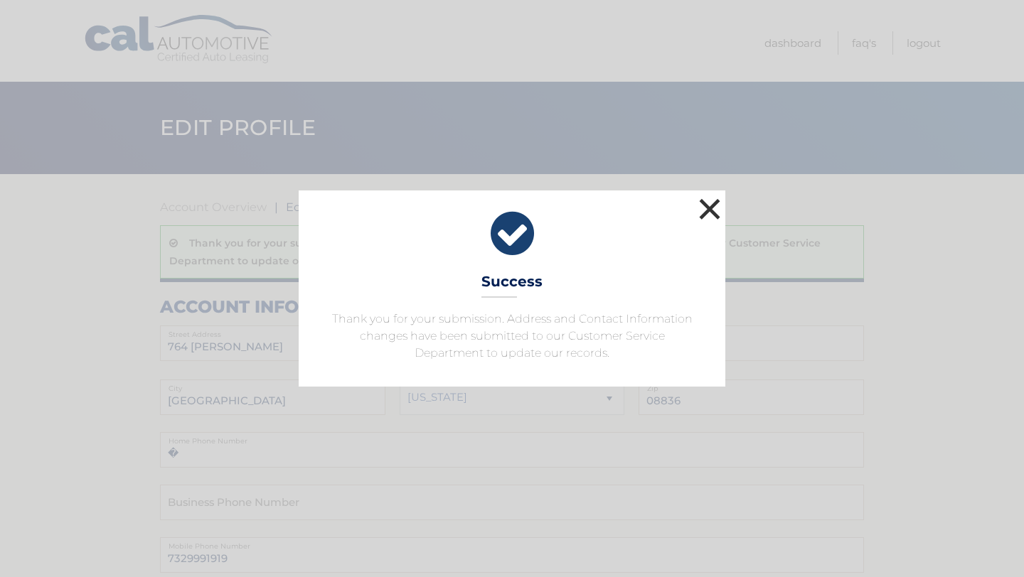
click at [714, 203] on button "×" at bounding box center [709, 209] width 28 height 28
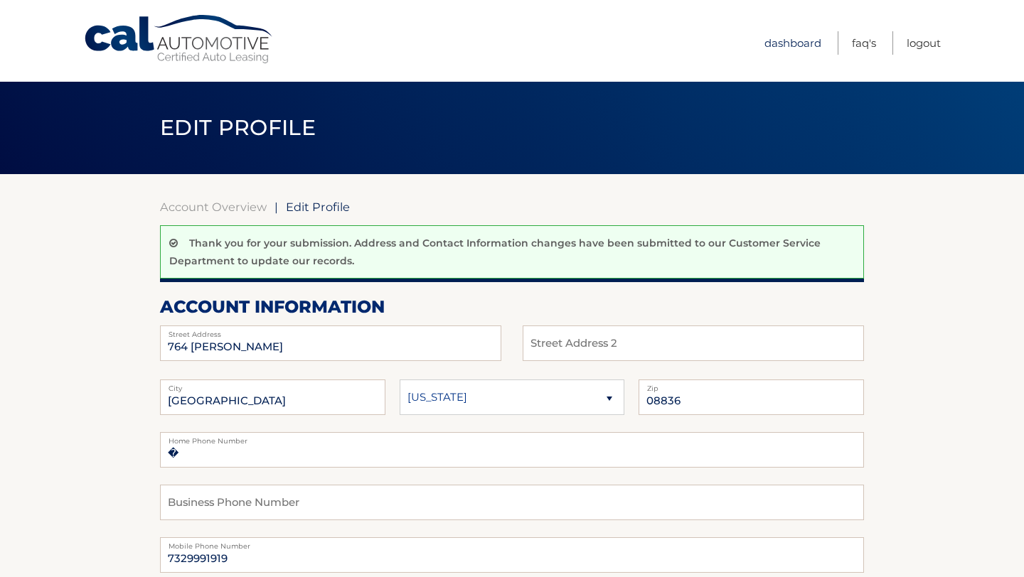
click at [786, 43] on link "Dashboard" at bounding box center [792, 42] width 57 height 23
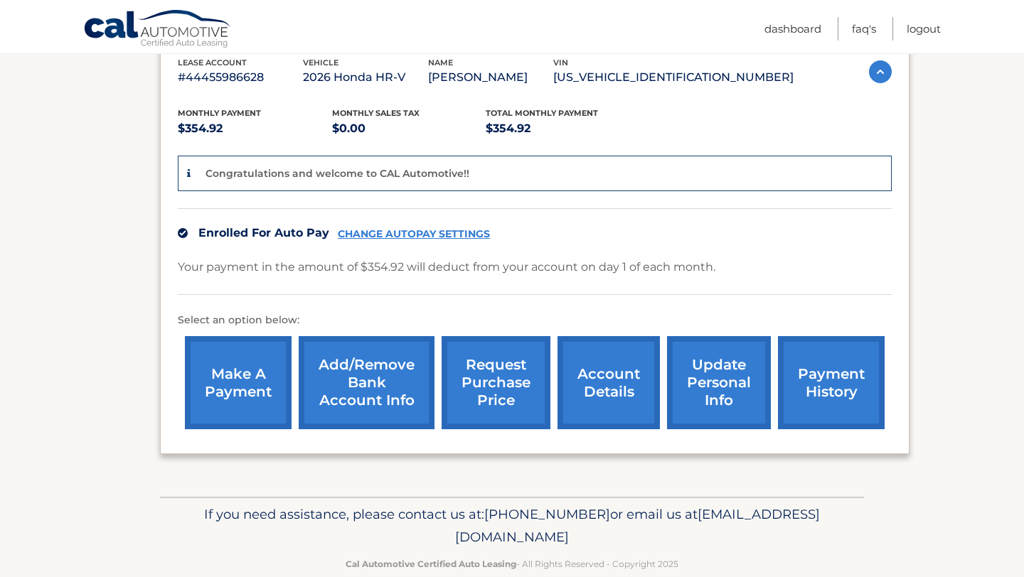
scroll to position [284, 0]
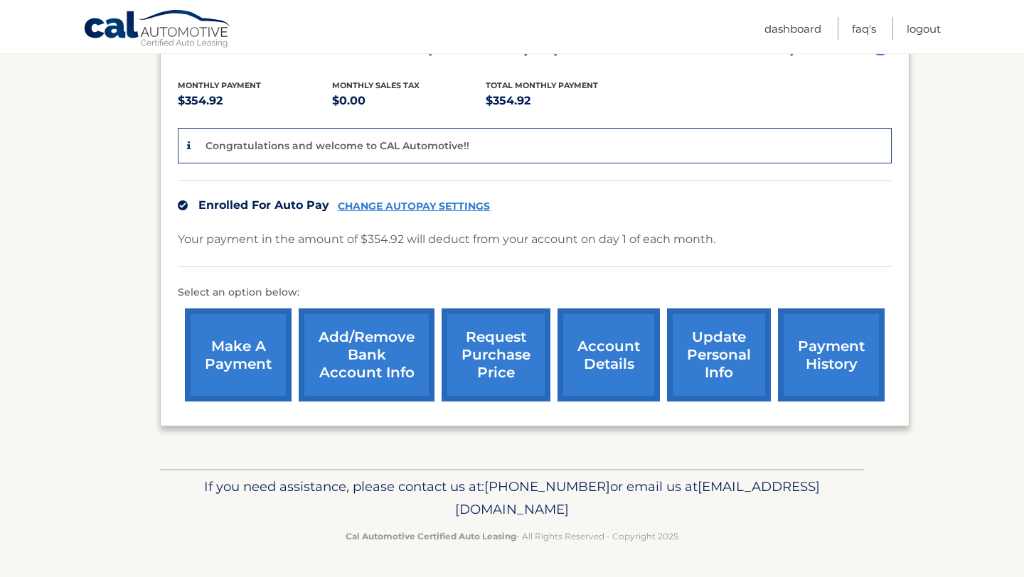
click at [820, 360] on link "payment history" at bounding box center [831, 354] width 107 height 93
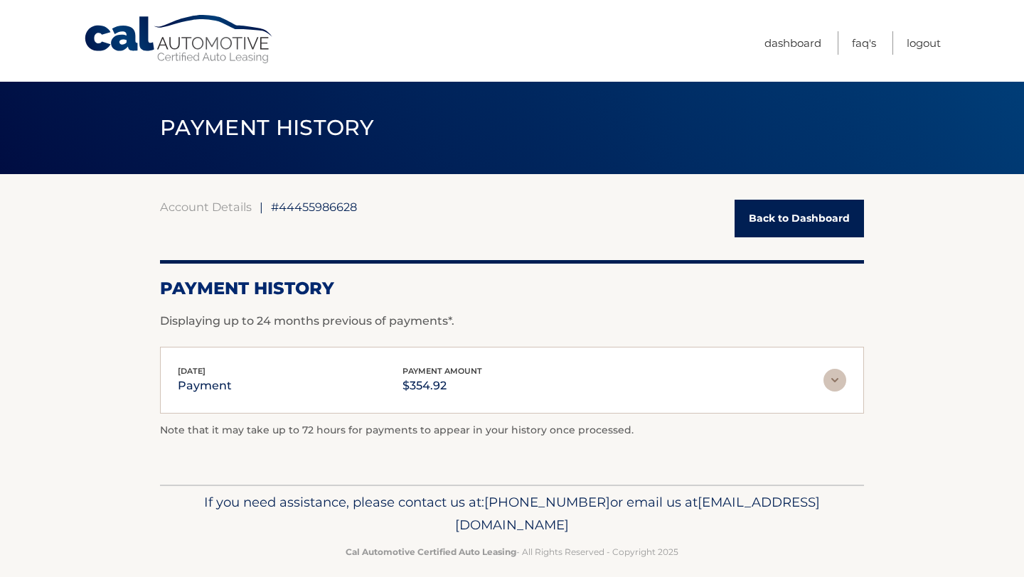
scroll to position [16, 0]
